Goal: Task Accomplishment & Management: Use online tool/utility

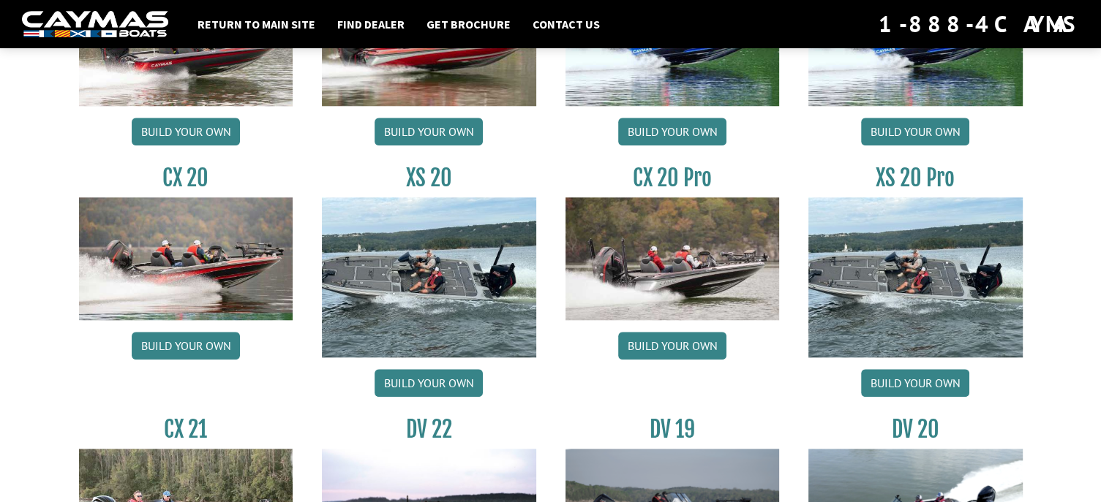
scroll to position [1390, 0]
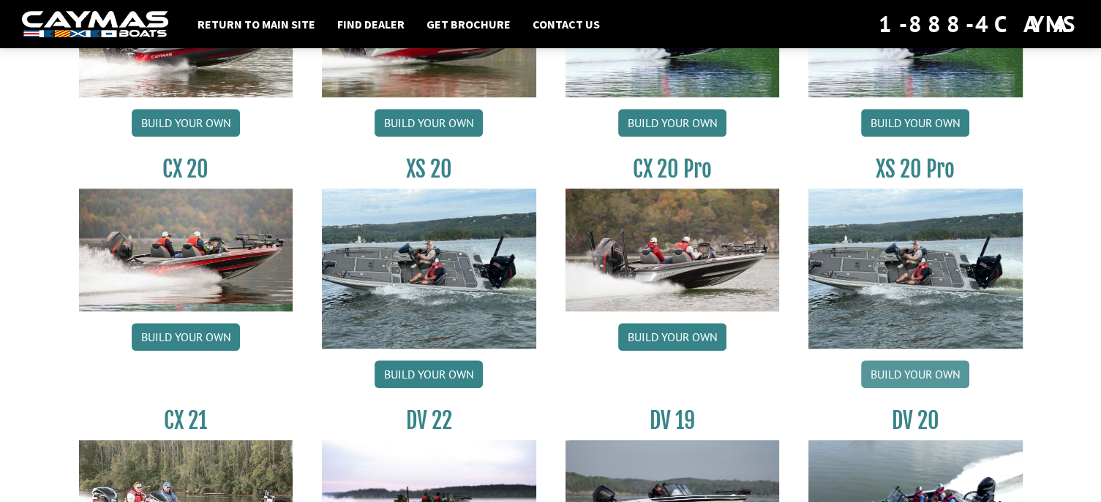
click at [884, 372] on link "Build your own" at bounding box center [915, 375] width 108 height 28
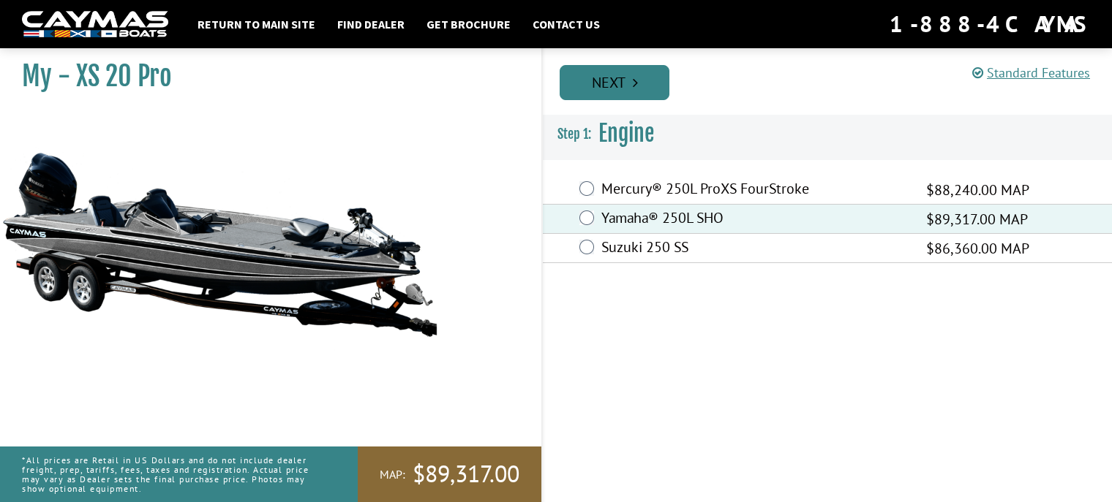
click at [595, 75] on link "Next" at bounding box center [615, 82] width 110 height 35
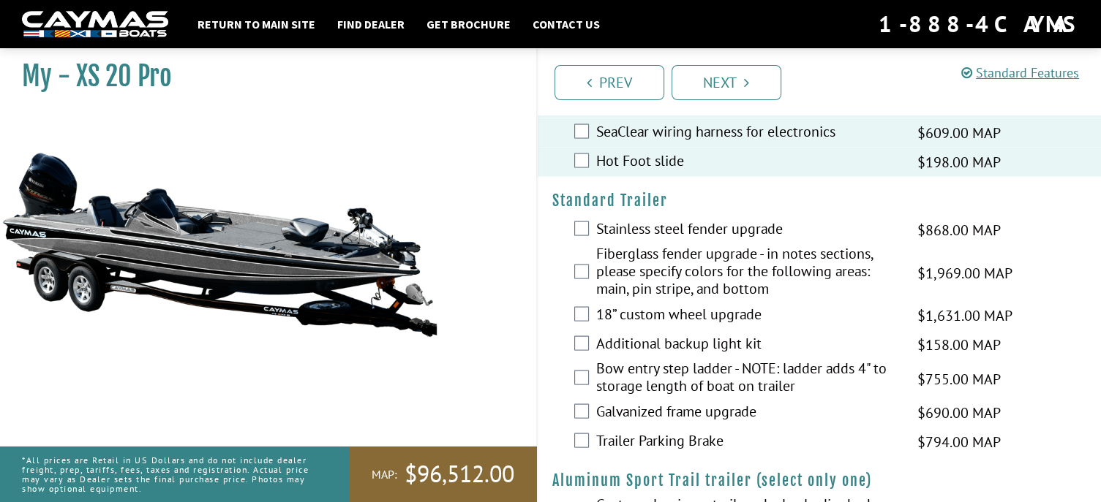
scroll to position [2690, 0]
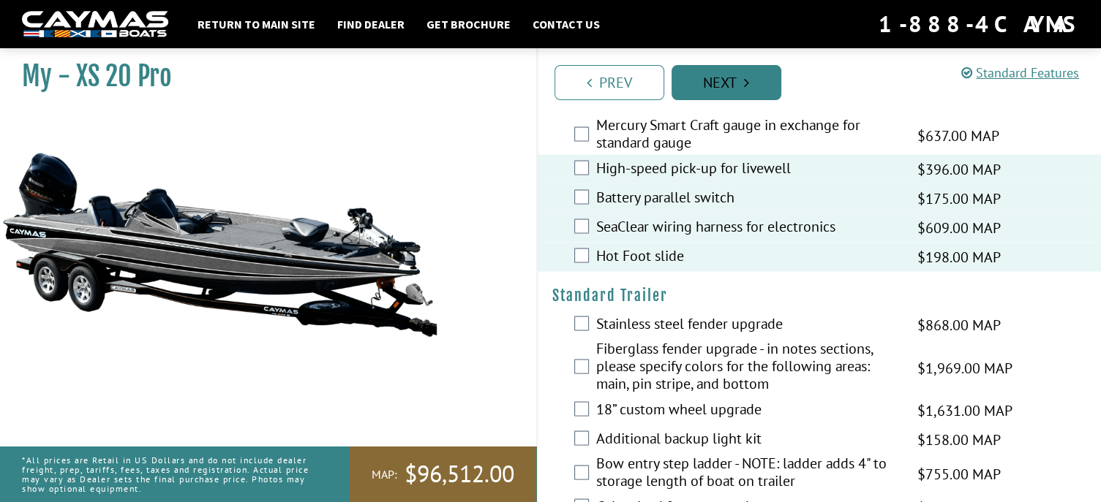
click at [731, 79] on link "Next" at bounding box center [726, 82] width 110 height 35
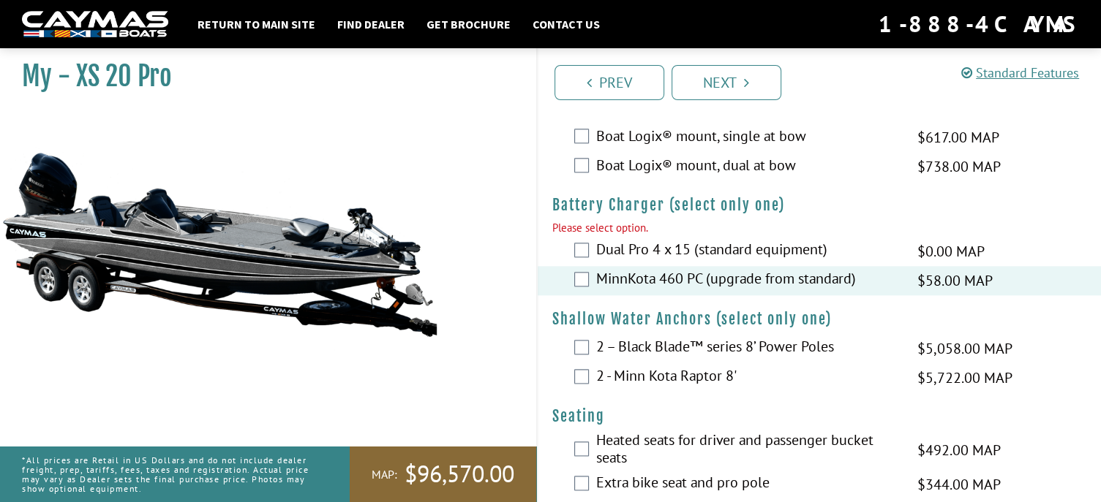
scroll to position [1845, 0]
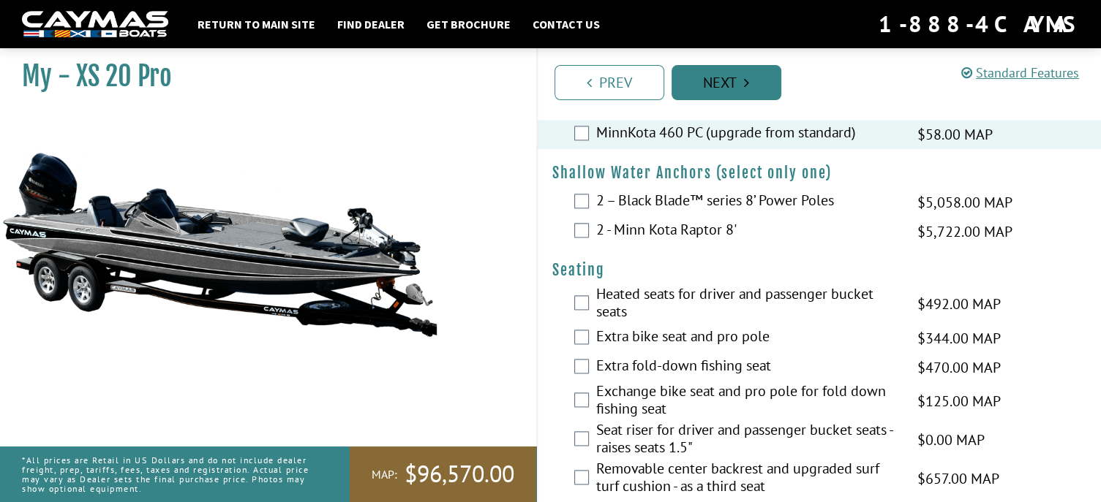
click at [728, 84] on link "Next" at bounding box center [726, 82] width 110 height 35
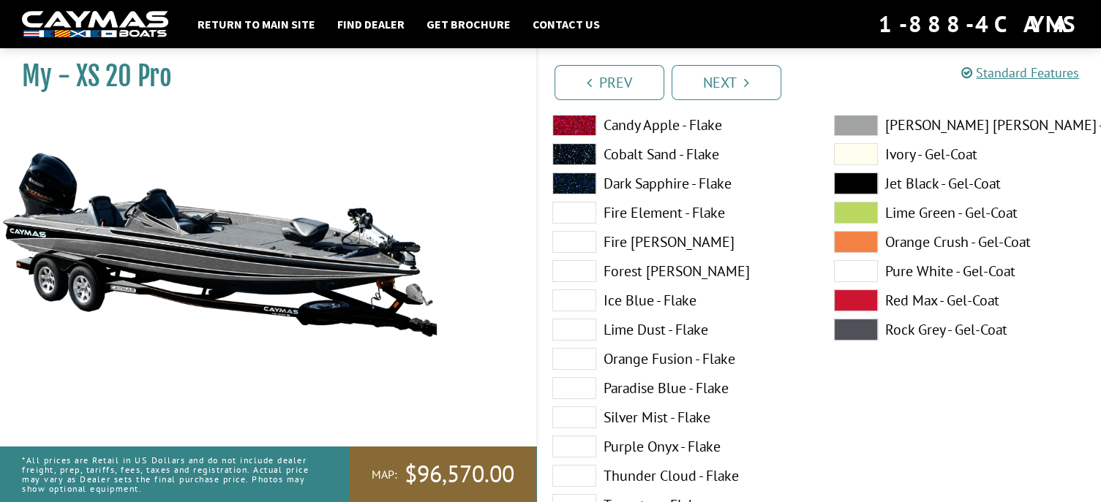
scroll to position [146, 0]
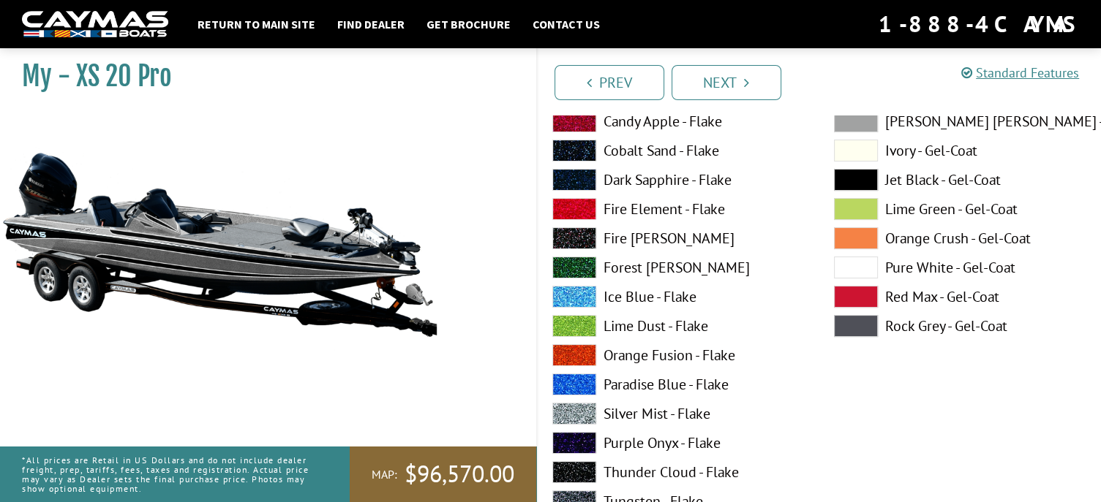
click at [847, 262] on span at bounding box center [856, 268] width 44 height 22
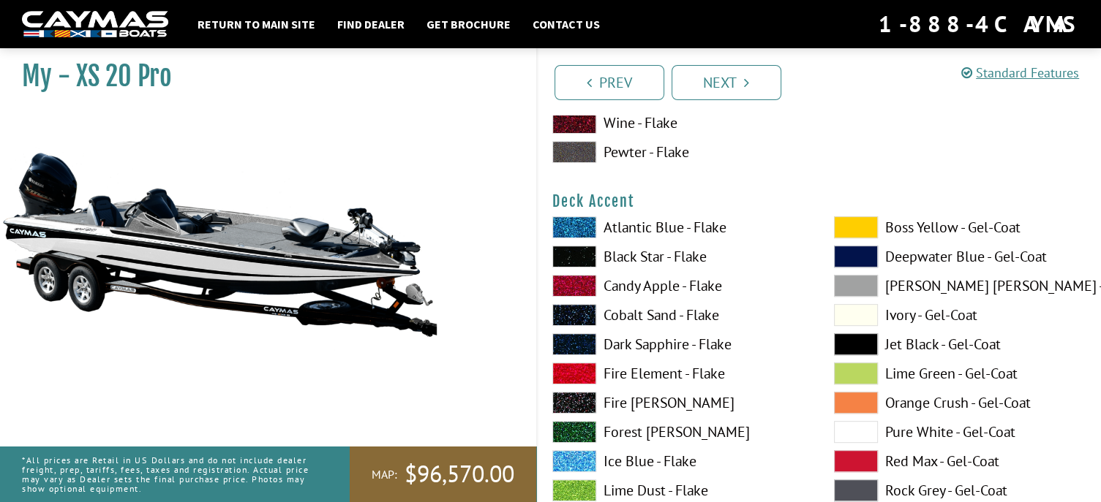
scroll to position [585, 0]
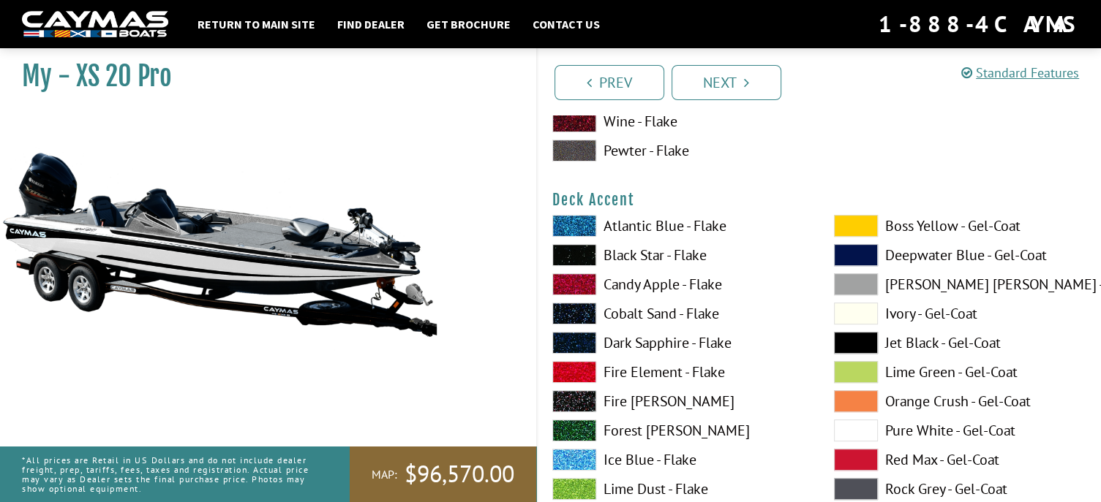
click at [840, 339] on span at bounding box center [856, 343] width 44 height 22
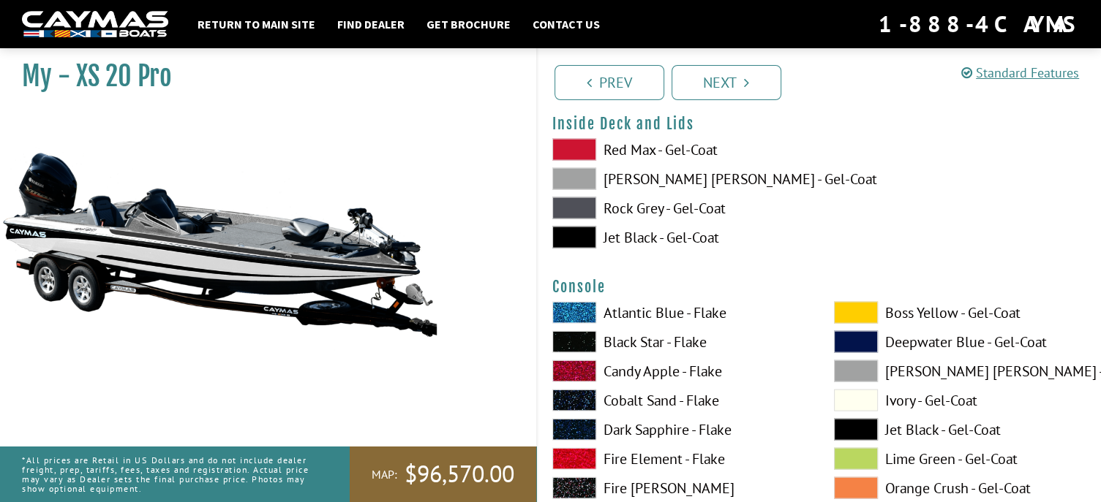
scroll to position [3072, 0]
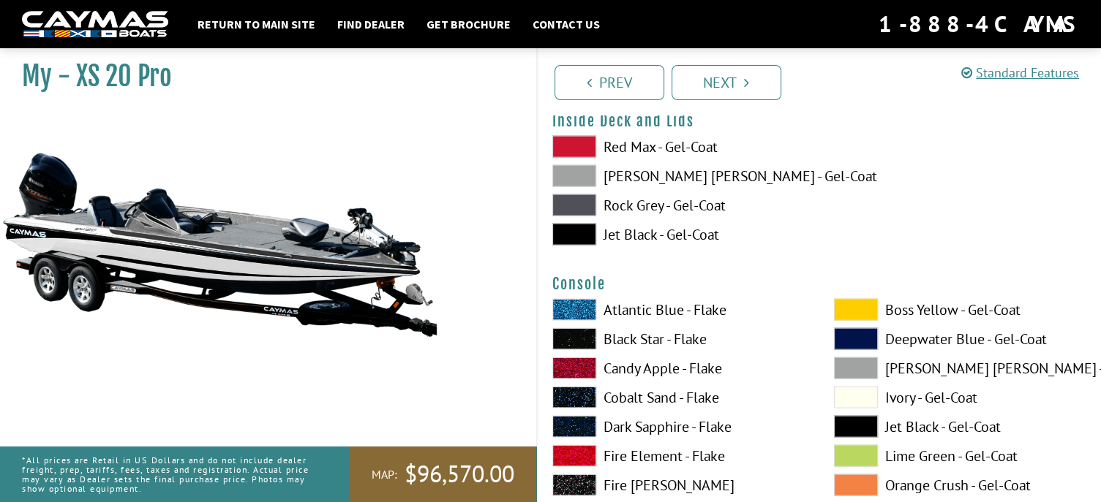
click at [667, 178] on label "[PERSON_NAME] [PERSON_NAME] - Gel-Coat" at bounding box center [678, 176] width 252 height 22
click at [854, 361] on span at bounding box center [856, 369] width 44 height 22
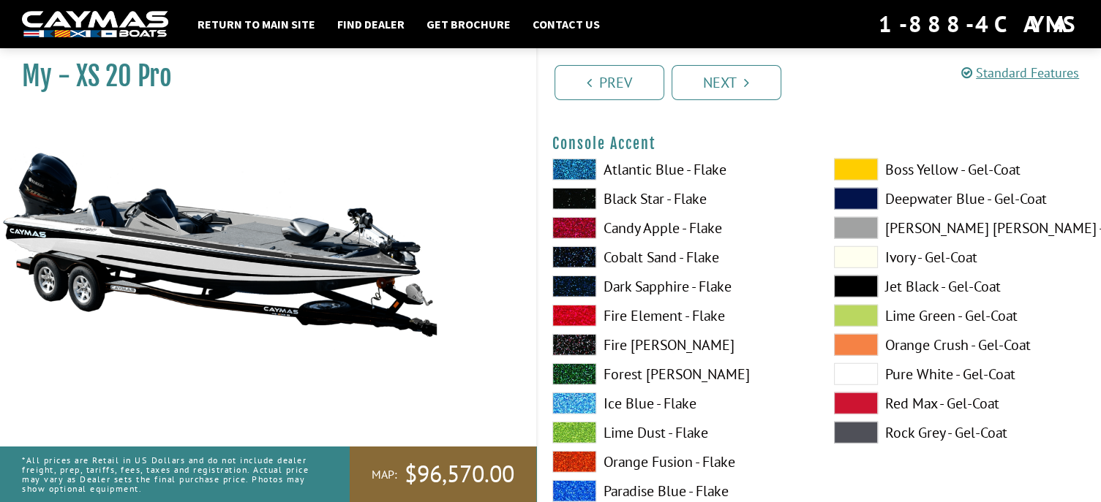
scroll to position [3730, 0]
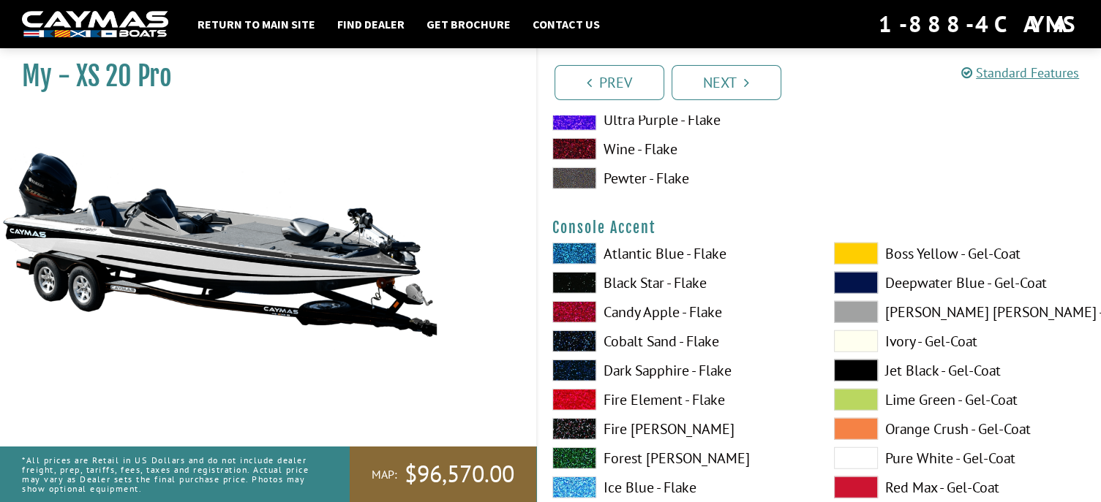
click at [845, 365] on span at bounding box center [856, 371] width 44 height 22
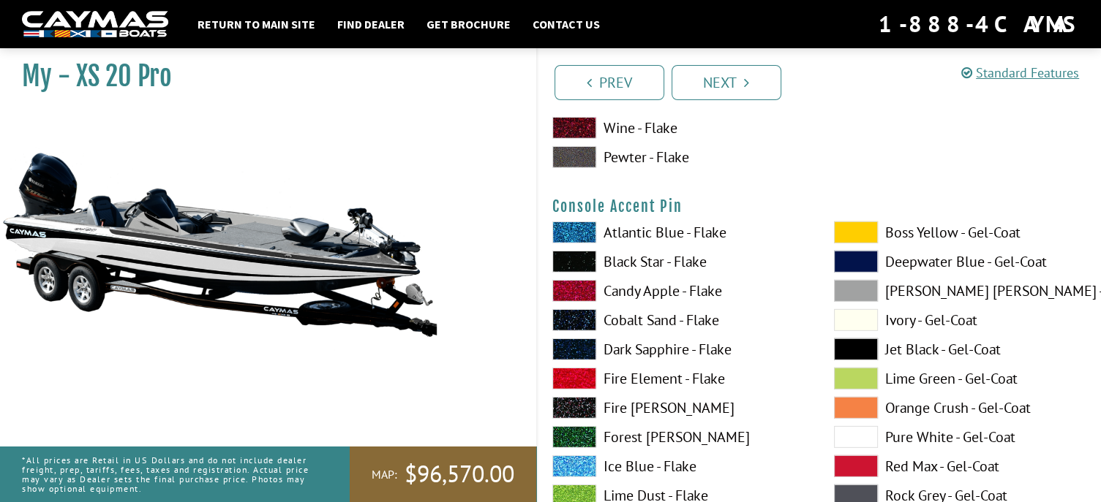
scroll to position [4389, 0]
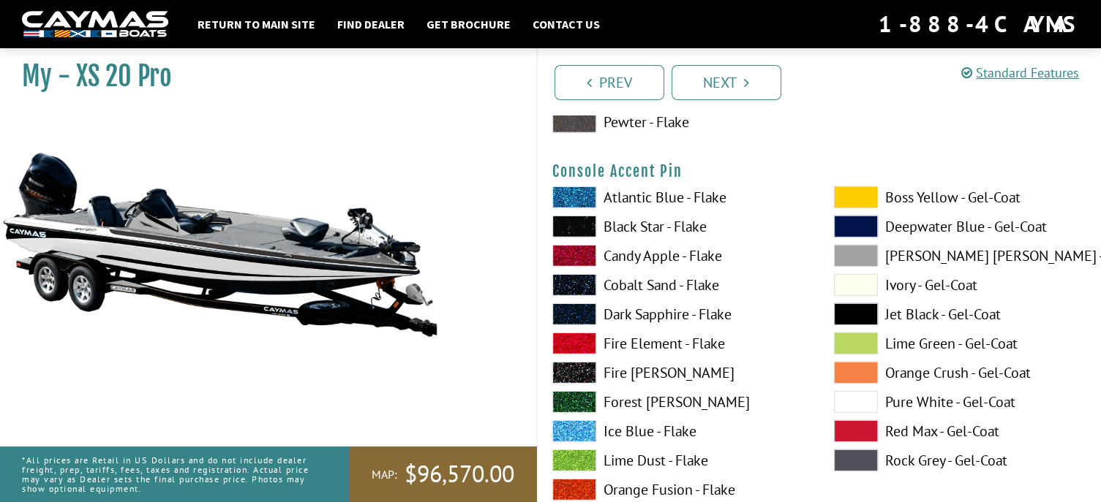
click at [857, 321] on span at bounding box center [856, 315] width 44 height 22
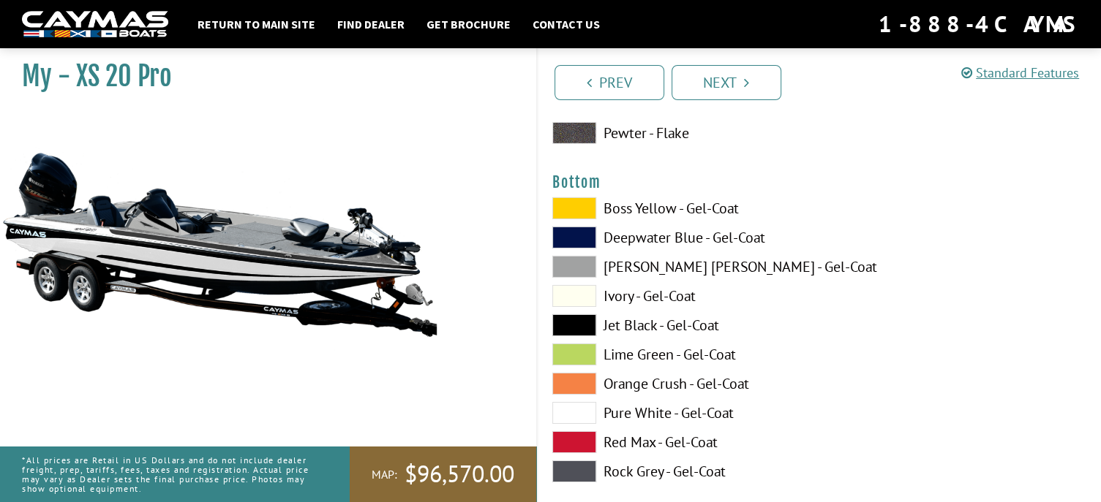
scroll to position [4901, 0]
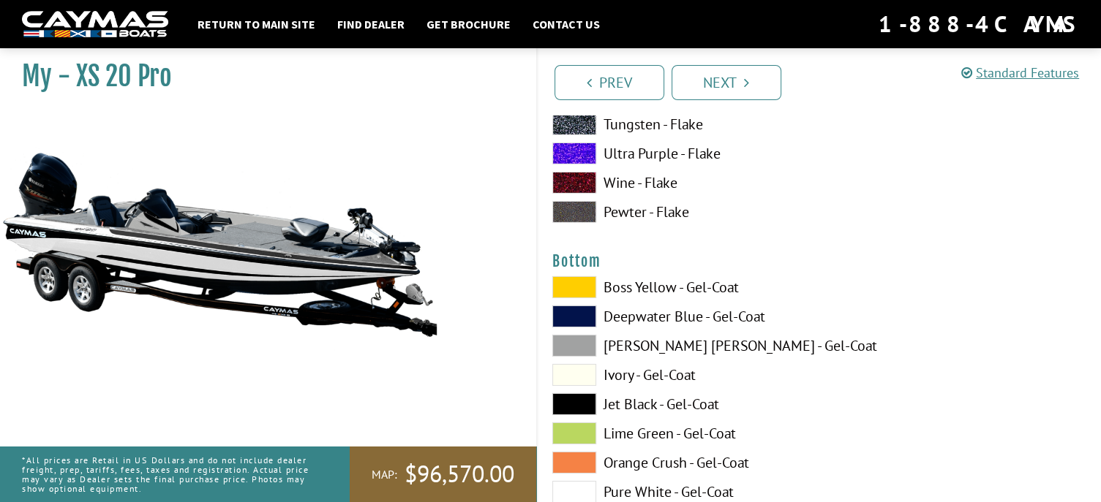
click at [690, 341] on label "[PERSON_NAME] [PERSON_NAME] - Gel-Coat" at bounding box center [678, 346] width 252 height 22
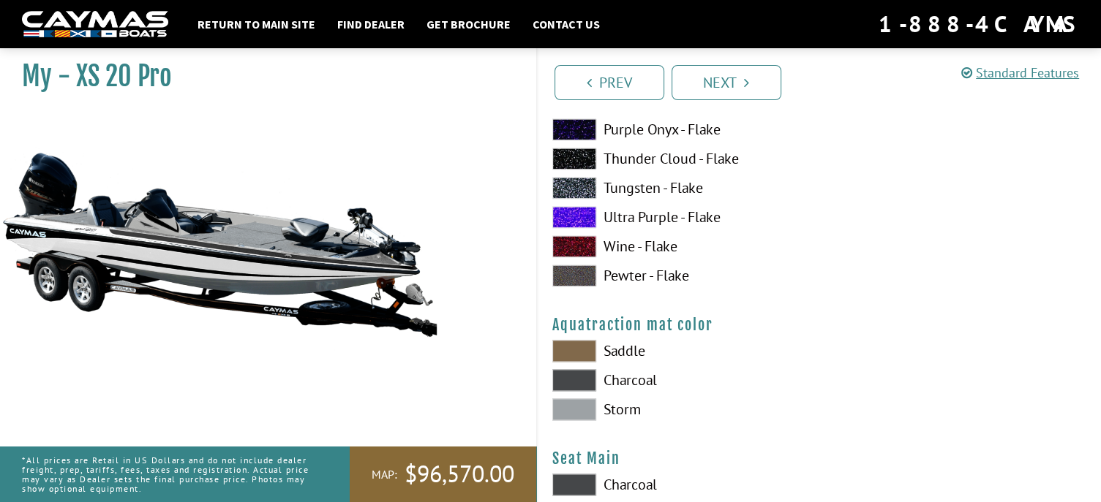
scroll to position [7607, 0]
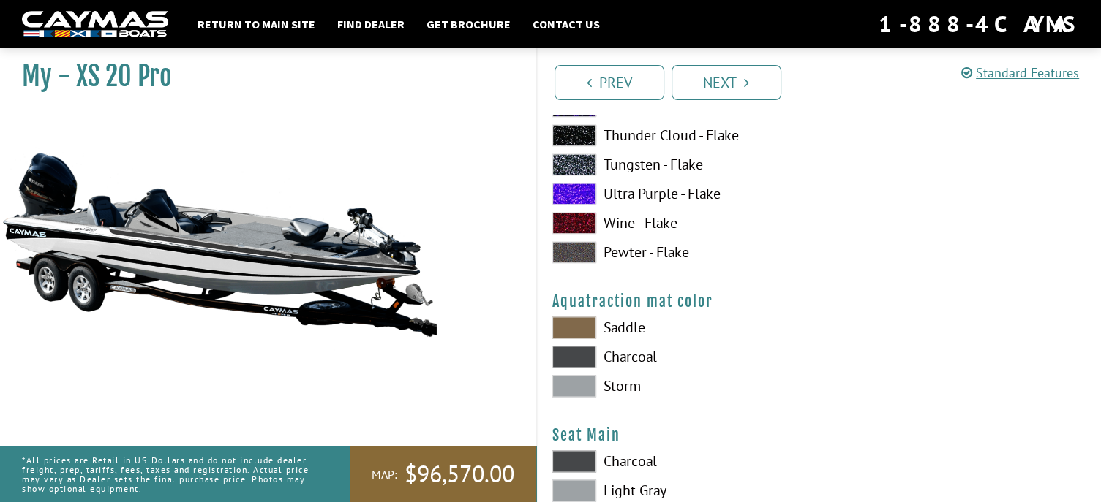
click at [579, 383] on span at bounding box center [574, 386] width 44 height 22
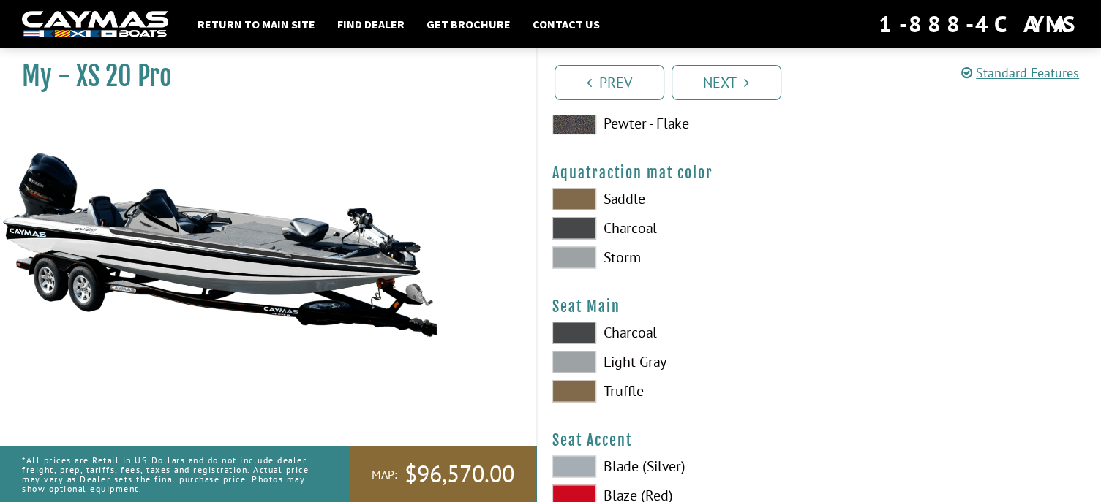
scroll to position [7753, 0]
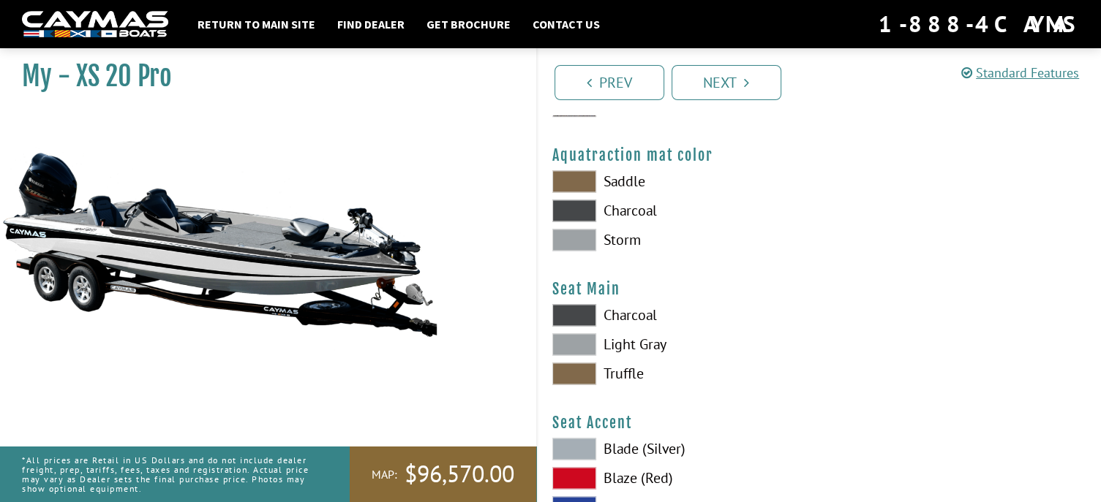
click at [568, 339] on span at bounding box center [574, 345] width 44 height 22
click at [571, 312] on span at bounding box center [574, 315] width 44 height 22
click at [576, 336] on span at bounding box center [574, 345] width 44 height 22
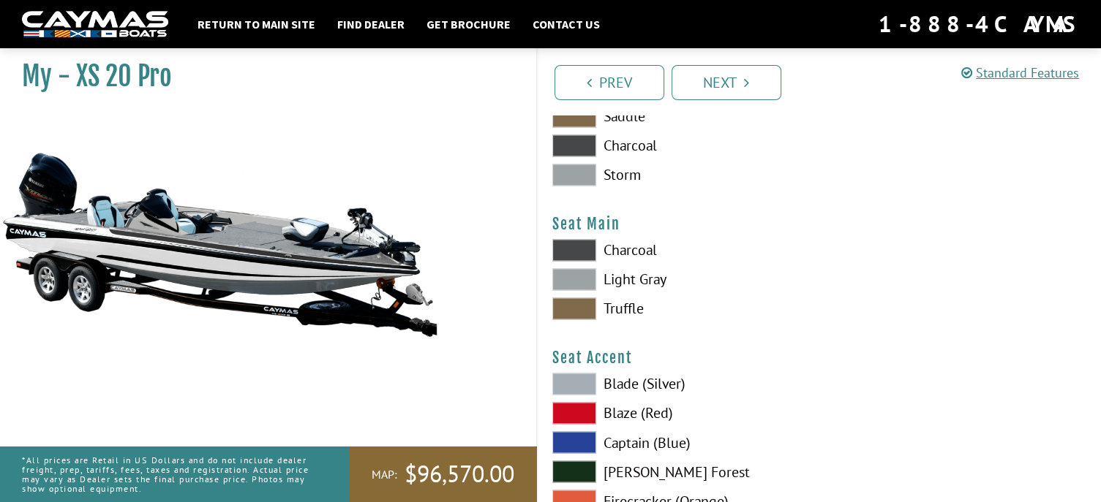
scroll to position [7899, 0]
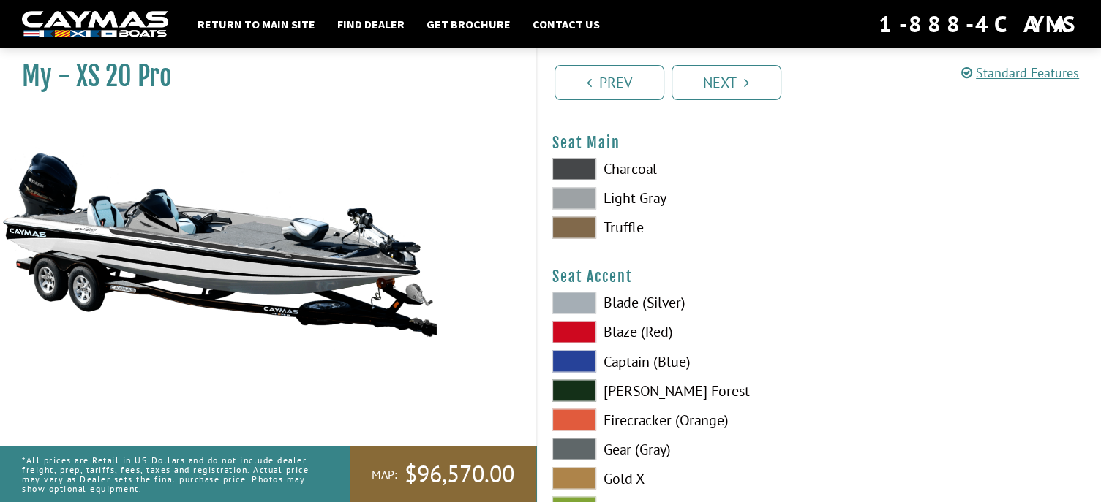
click at [571, 298] on span at bounding box center [574, 303] width 44 height 22
click at [731, 220] on label "Truffle" at bounding box center [678, 228] width 252 height 22
click at [858, 200] on div at bounding box center [960, 202] width 282 height 88
click at [823, 158] on div at bounding box center [960, 202] width 282 height 88
click at [565, 165] on span at bounding box center [574, 169] width 44 height 22
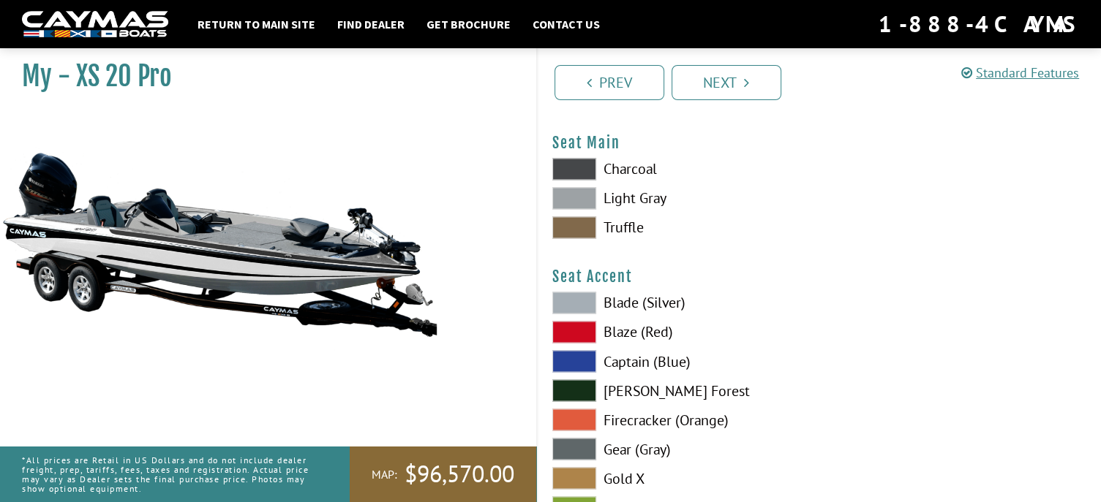
click at [568, 187] on span at bounding box center [574, 198] width 44 height 22
click at [581, 386] on span at bounding box center [574, 391] width 44 height 22
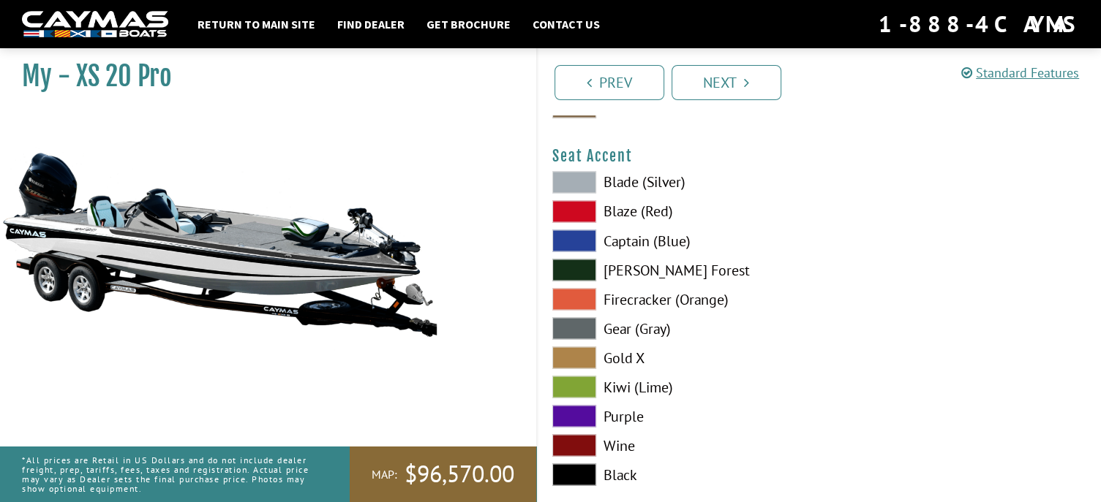
scroll to position [8046, 0]
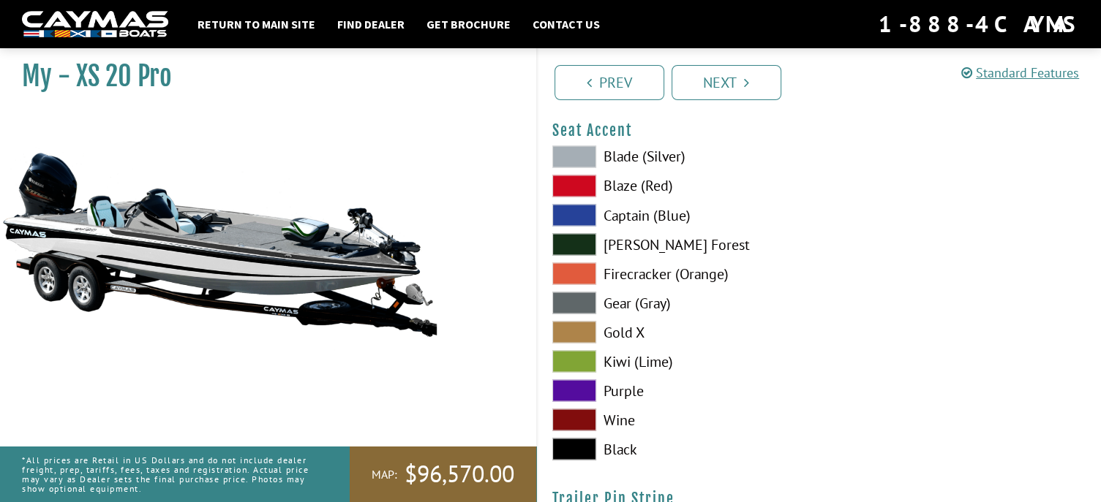
click at [584, 441] on span at bounding box center [574, 449] width 44 height 22
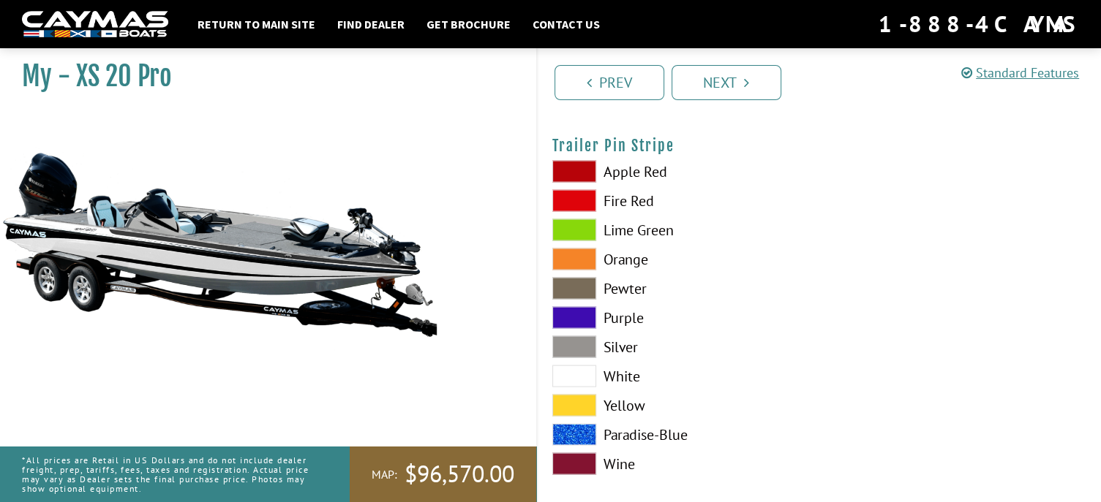
scroll to position [8411, 0]
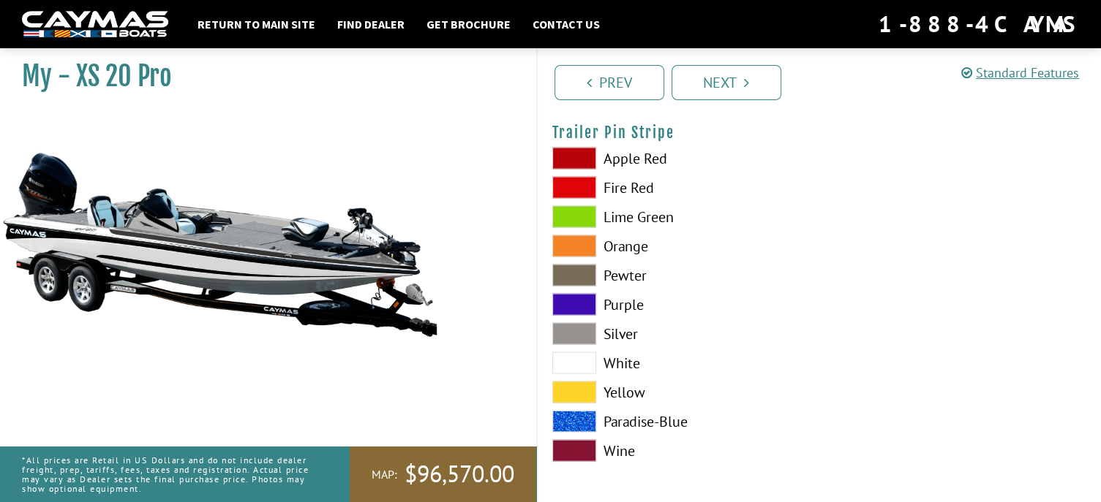
click at [572, 325] on span at bounding box center [574, 334] width 44 height 22
click at [715, 86] on link "Next" at bounding box center [726, 82] width 110 height 35
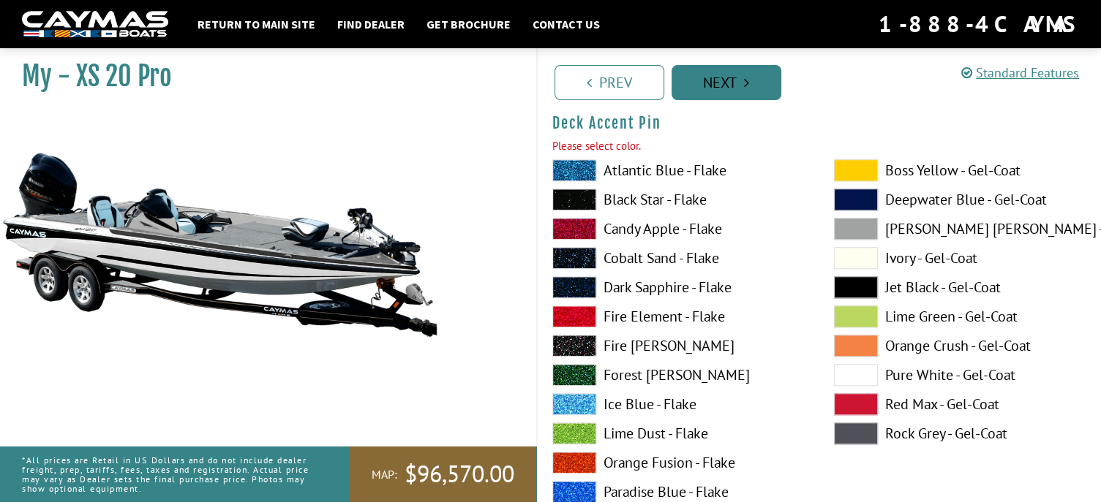
scroll to position [1255, 0]
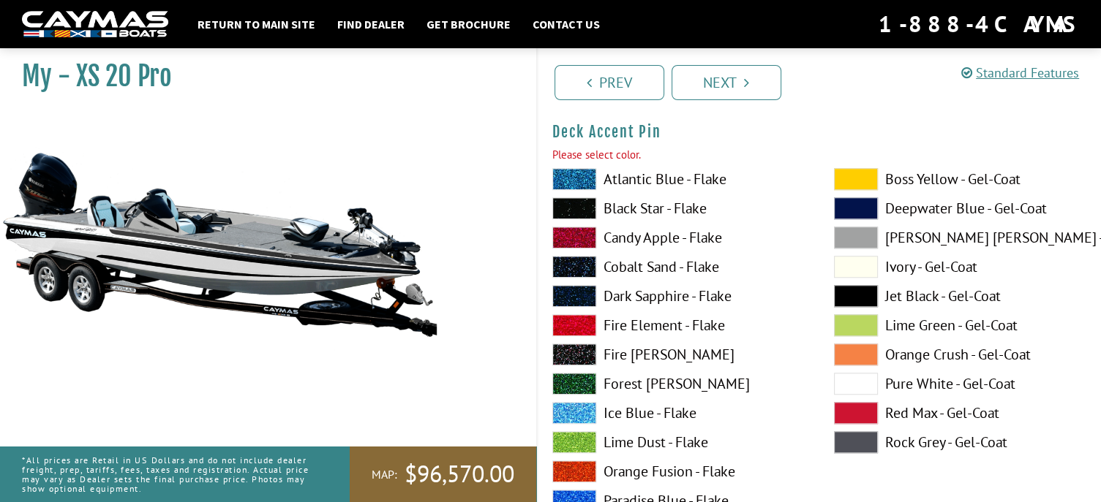
click at [854, 232] on span at bounding box center [856, 238] width 44 height 22
click at [723, 80] on link "Next" at bounding box center [726, 82] width 110 height 35
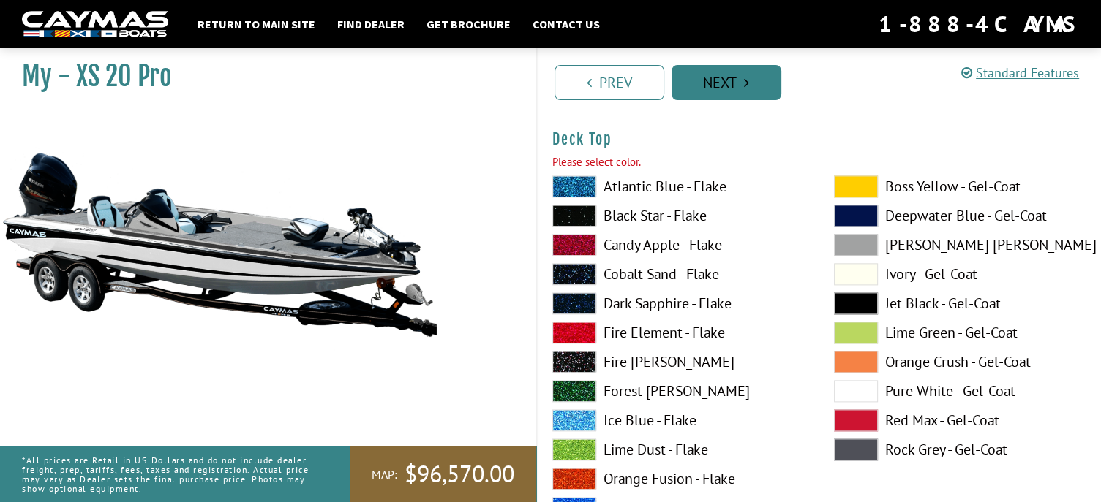
scroll to position [1858, 0]
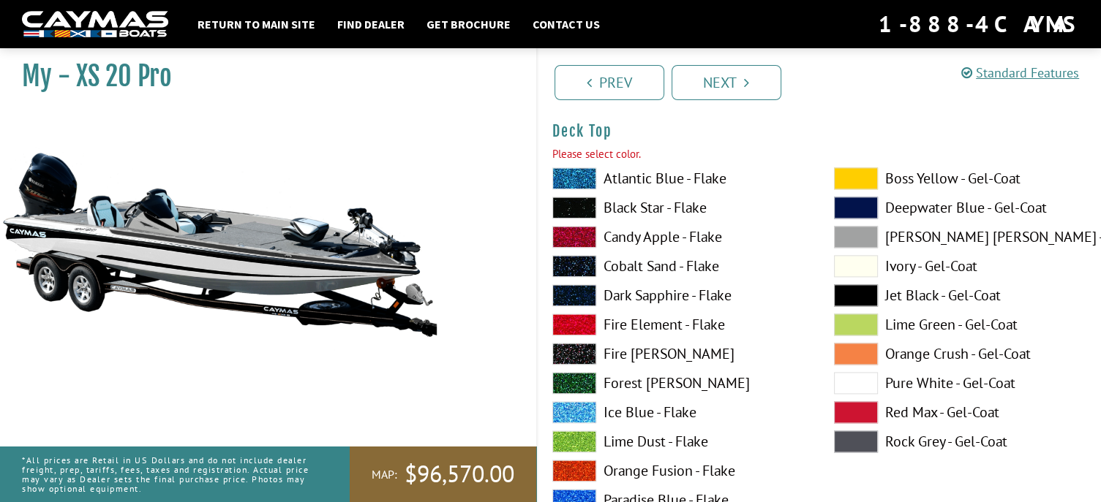
click at [857, 231] on span at bounding box center [856, 237] width 44 height 22
click at [714, 80] on link "Next" at bounding box center [726, 82] width 110 height 35
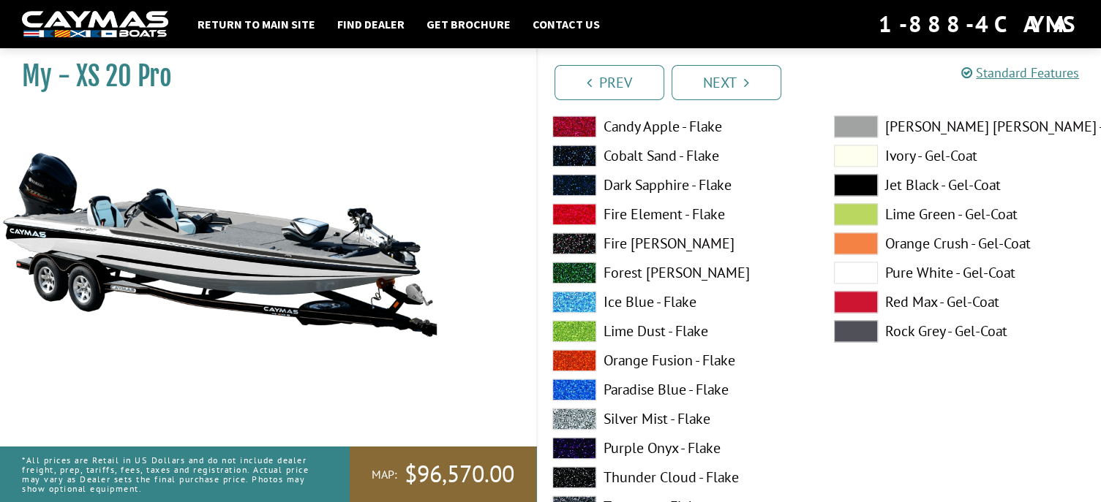
scroll to position [1874, 0]
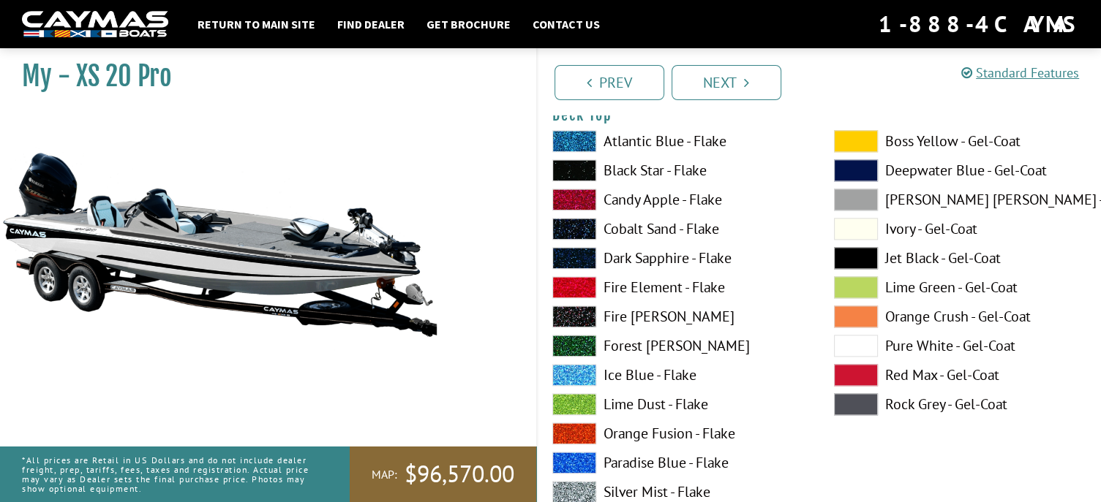
click at [863, 342] on span at bounding box center [856, 346] width 44 height 22
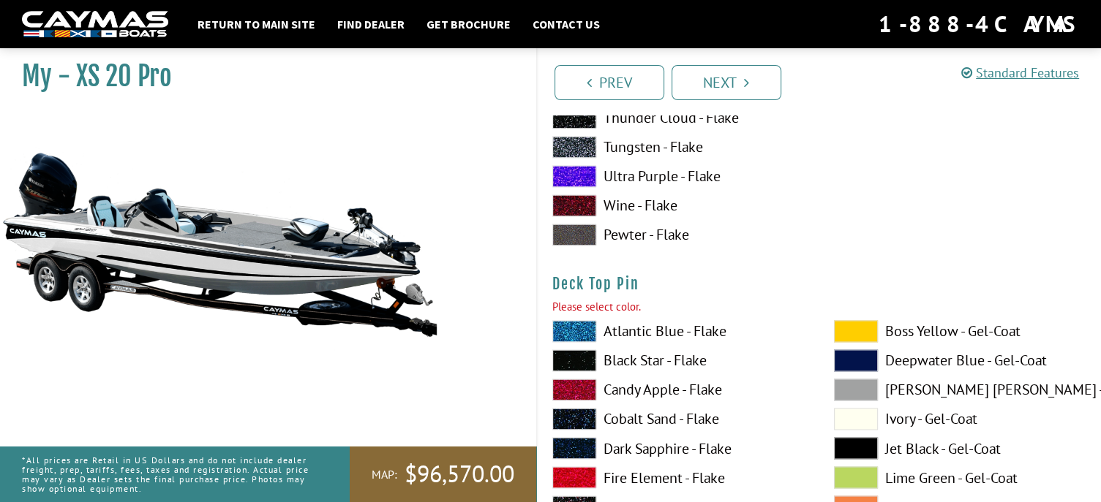
scroll to position [2386, 0]
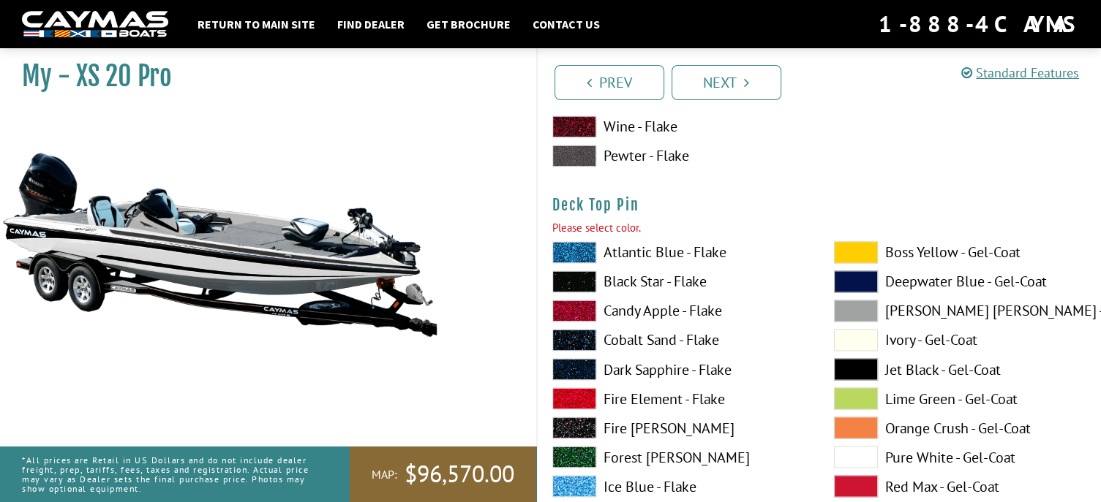
click at [849, 366] on span at bounding box center [856, 369] width 44 height 22
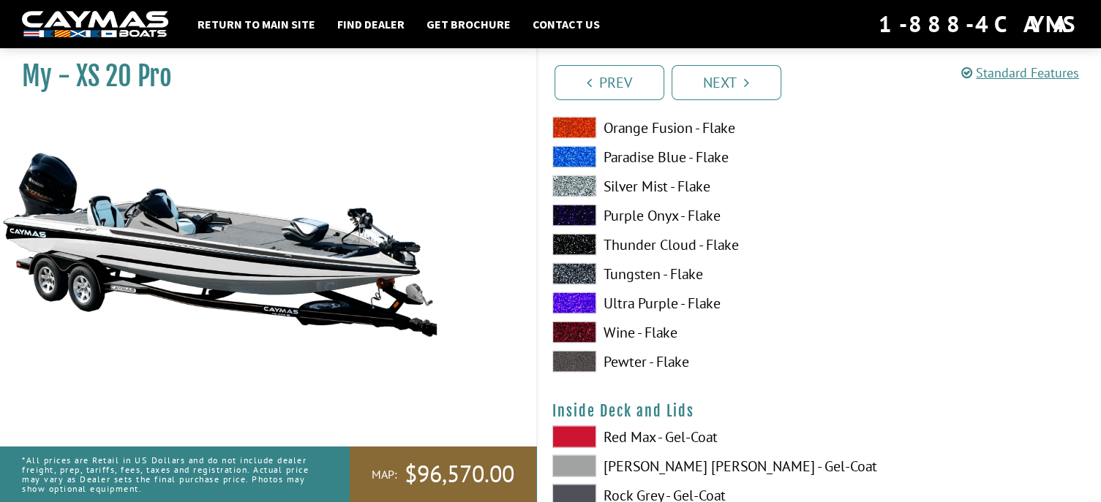
scroll to position [2825, 0]
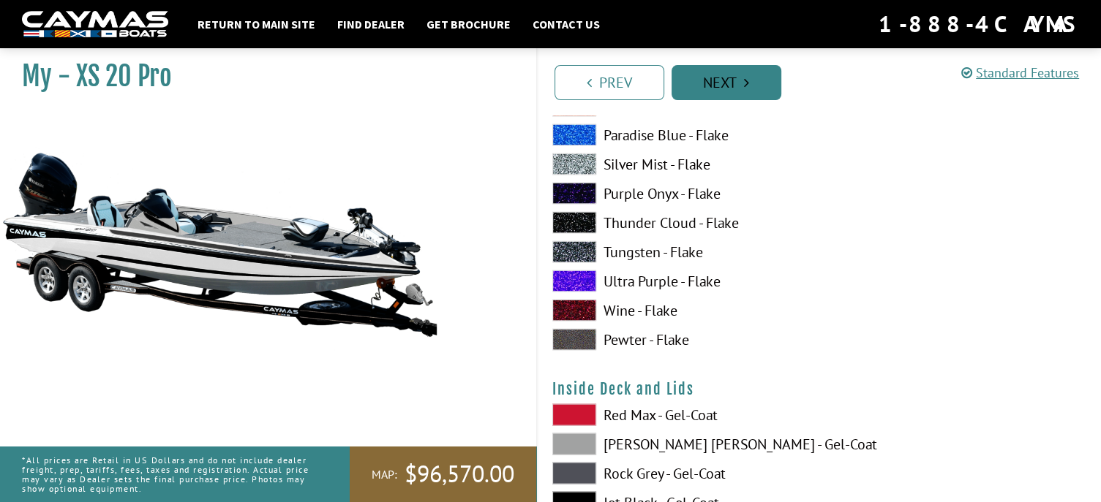
click at [714, 78] on link "Next" at bounding box center [726, 82] width 110 height 35
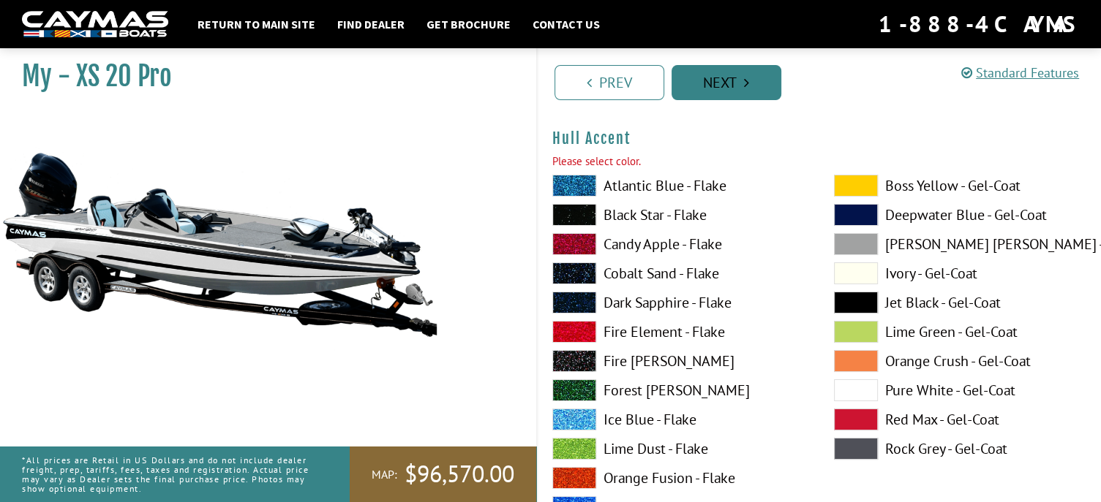
scroll to position [5368, 0]
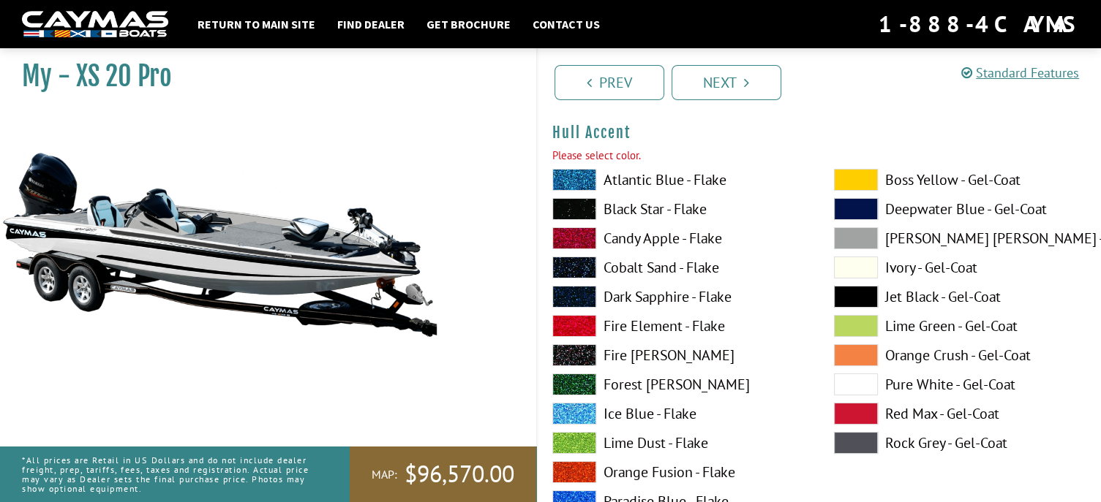
click at [858, 286] on span at bounding box center [856, 297] width 44 height 22
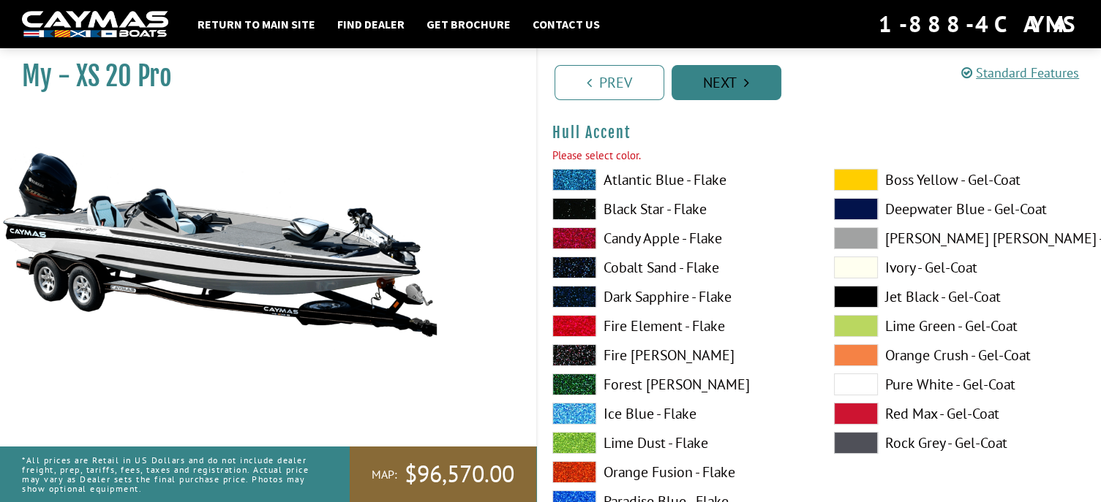
click at [735, 76] on link "Next" at bounding box center [726, 82] width 110 height 35
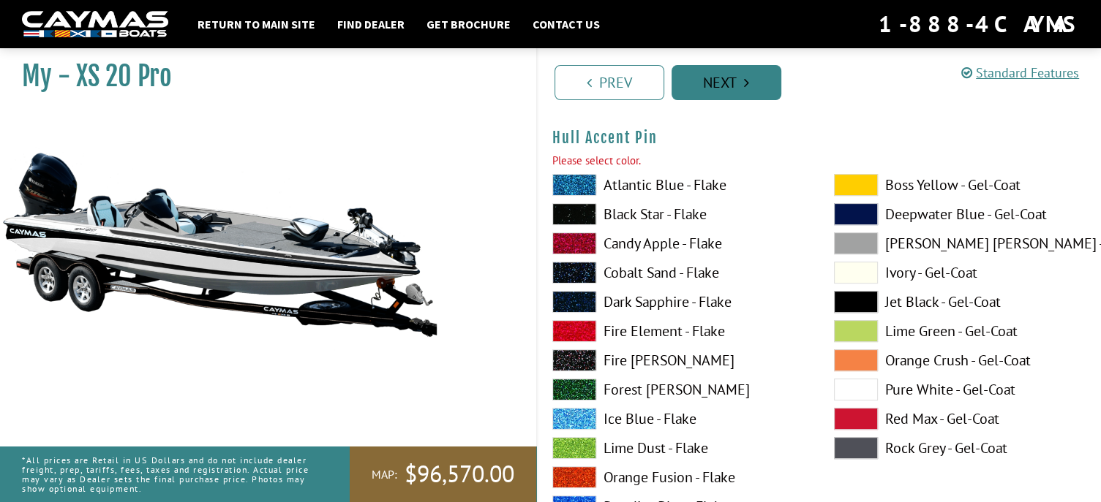
scroll to position [5970, 0]
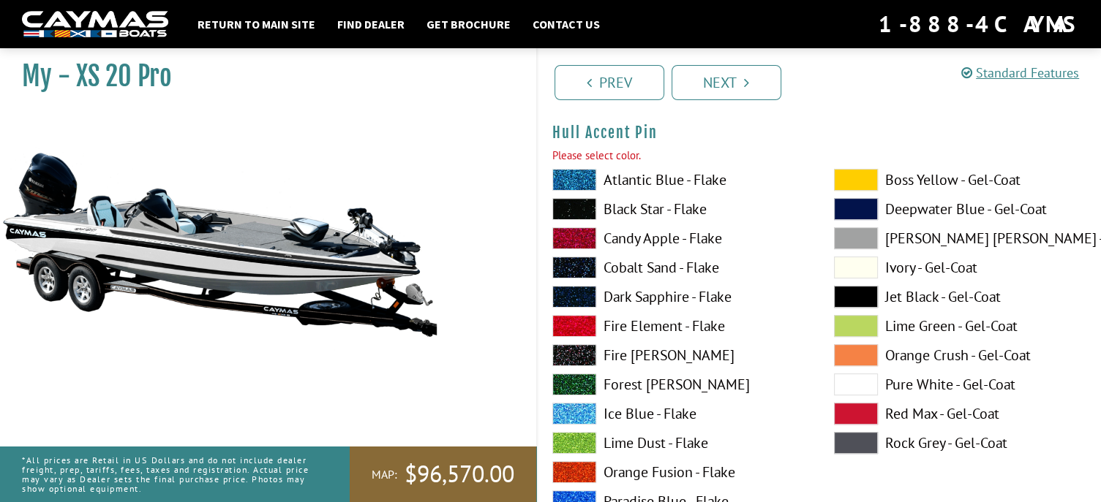
click at [853, 295] on span at bounding box center [856, 297] width 44 height 22
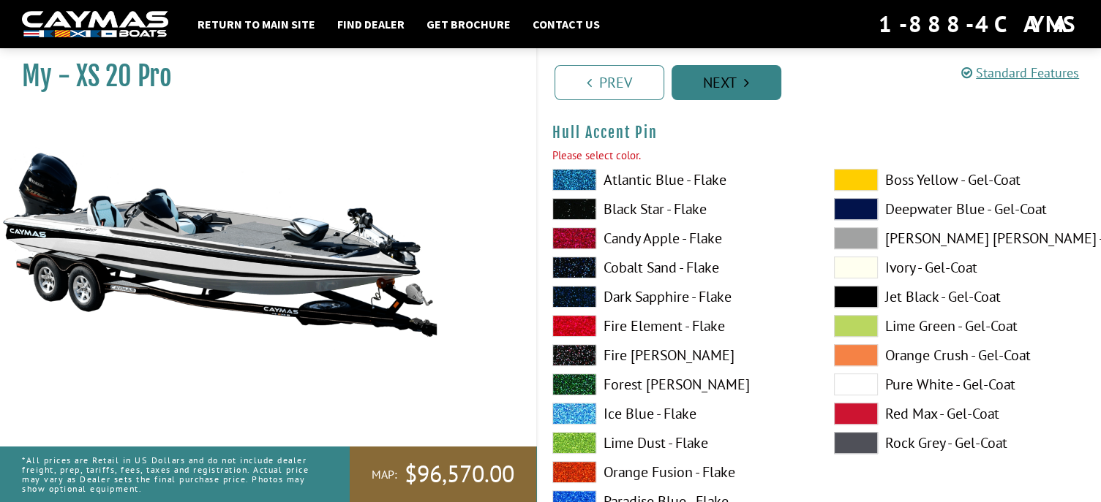
click at [727, 69] on link "Next" at bounding box center [726, 82] width 110 height 35
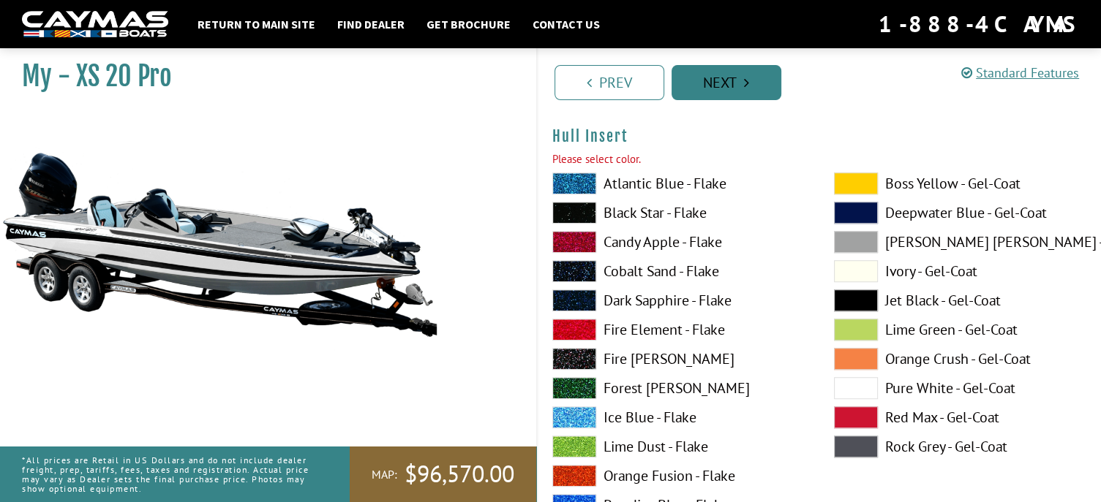
scroll to position [6571, 0]
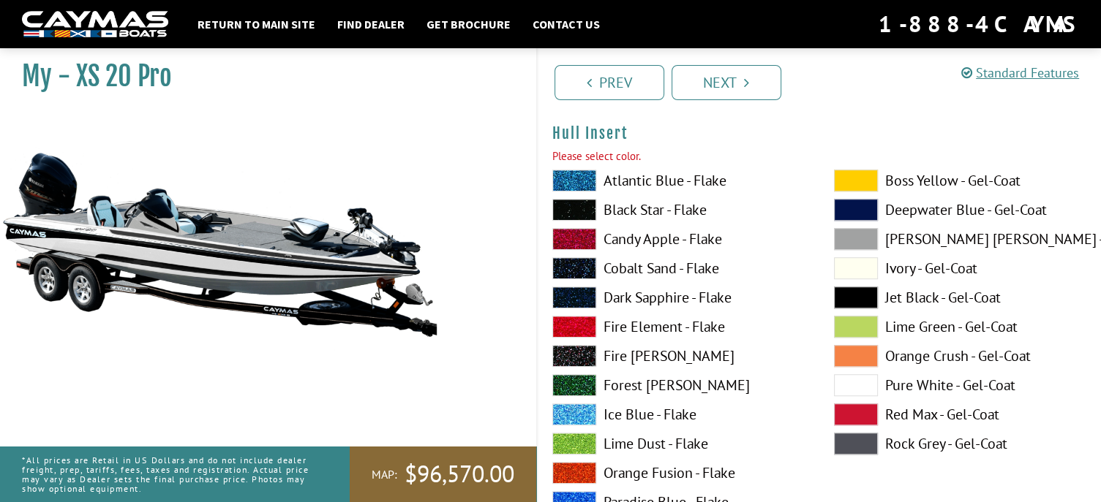
click at [856, 384] on span at bounding box center [856, 385] width 44 height 22
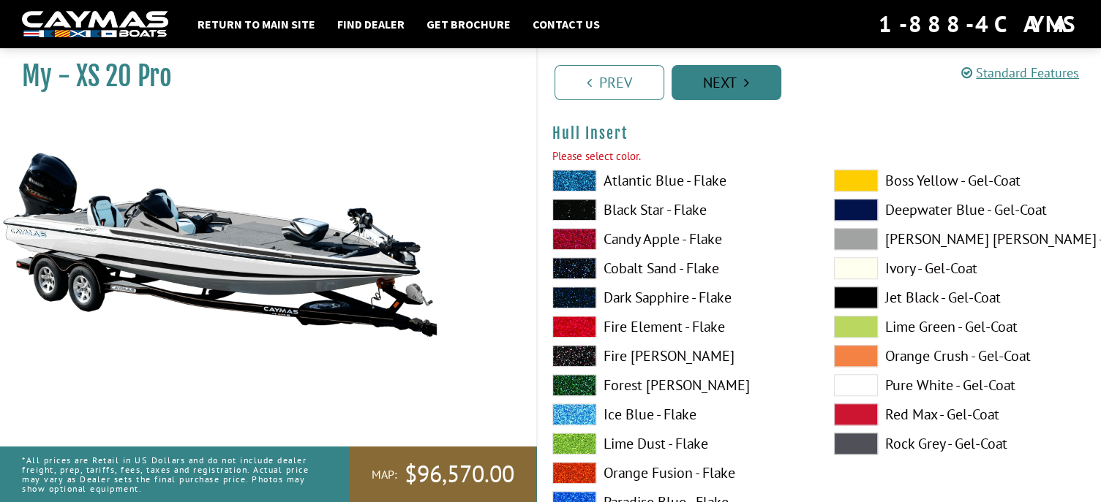
click at [724, 79] on link "Next" at bounding box center [726, 82] width 110 height 35
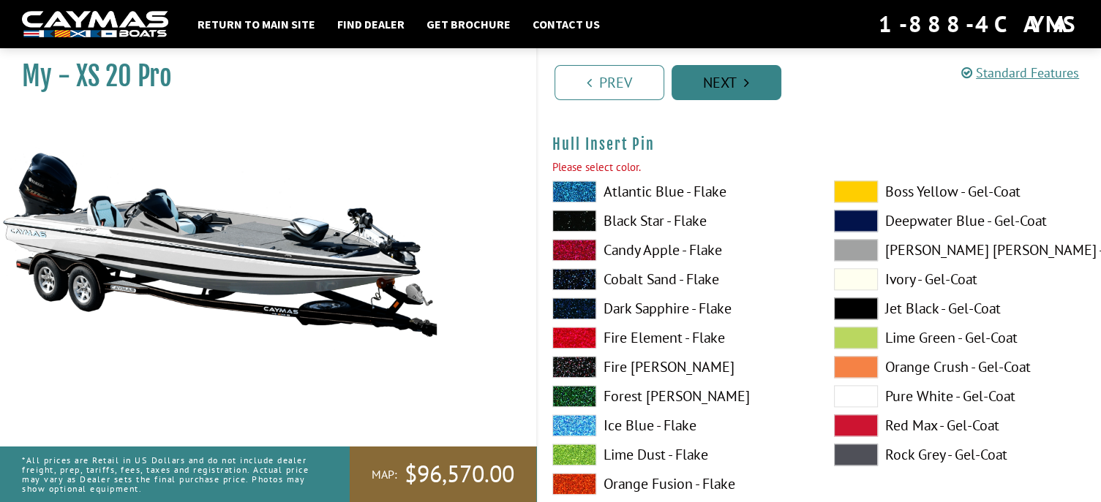
scroll to position [7174, 0]
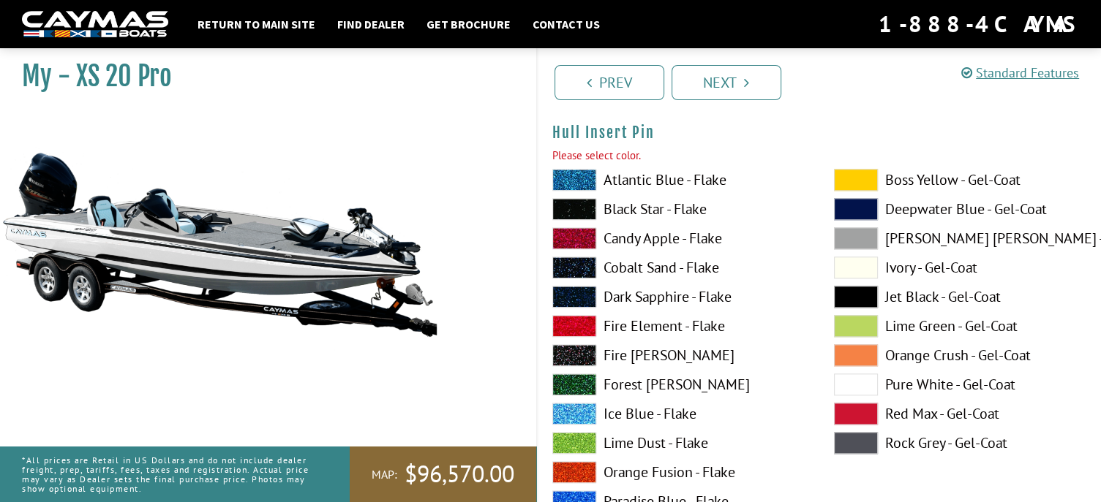
click at [862, 294] on span at bounding box center [856, 297] width 44 height 22
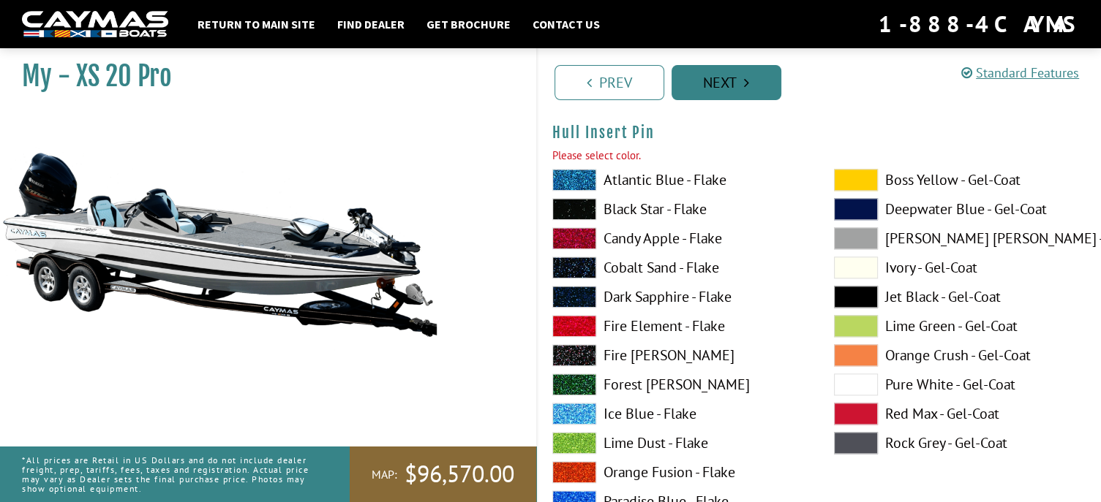
click at [746, 76] on icon "Pagination" at bounding box center [746, 82] width 5 height 15
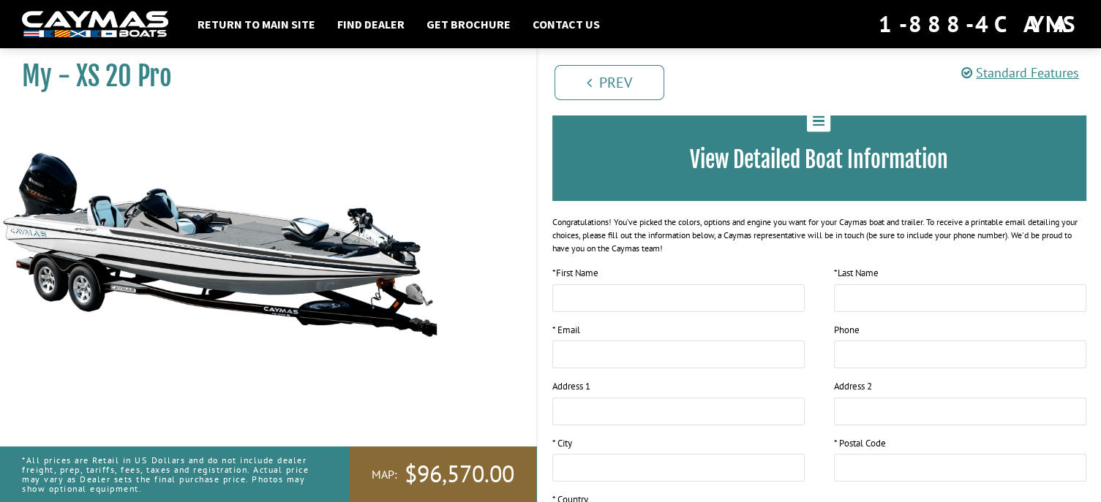
scroll to position [91, 0]
